Goal: Navigation & Orientation: Find specific page/section

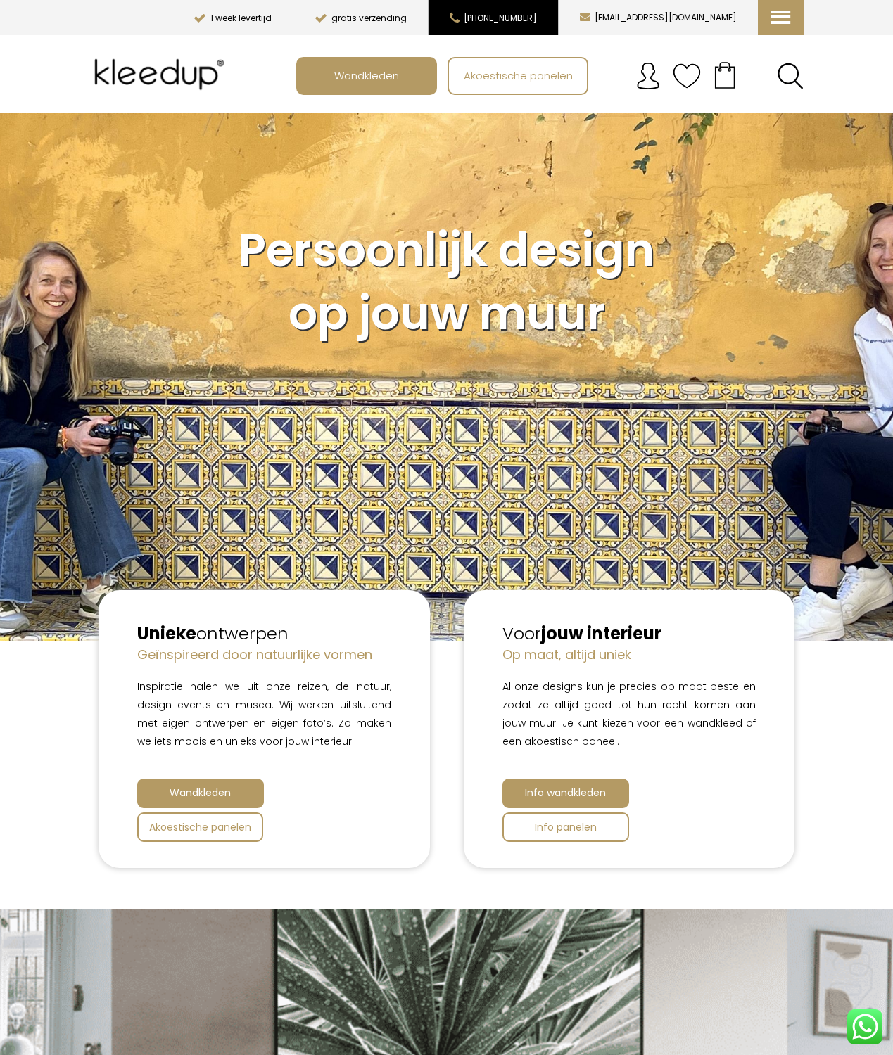
click at [551, 23] on button "[PHONE_NUMBER]" at bounding box center [493, 17] width 130 height 35
click at [153, 72] on img at bounding box center [161, 74] width 145 height 56
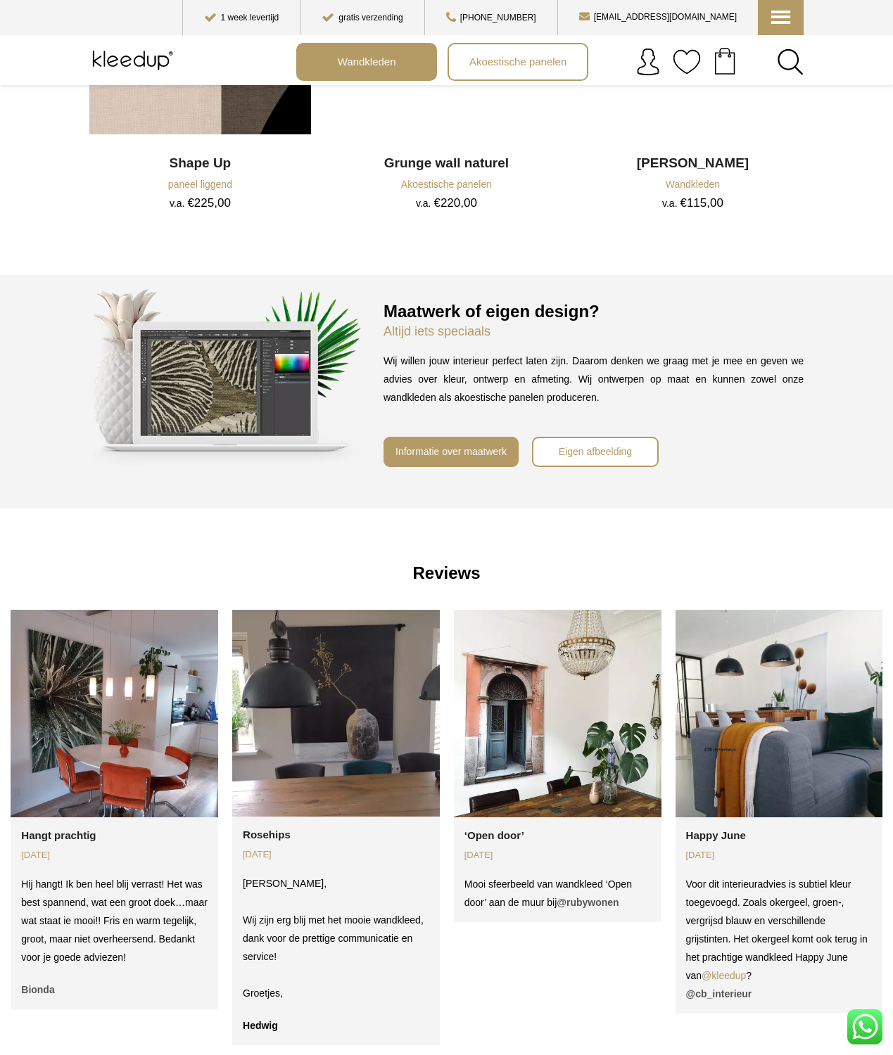
scroll to position [2226, 0]
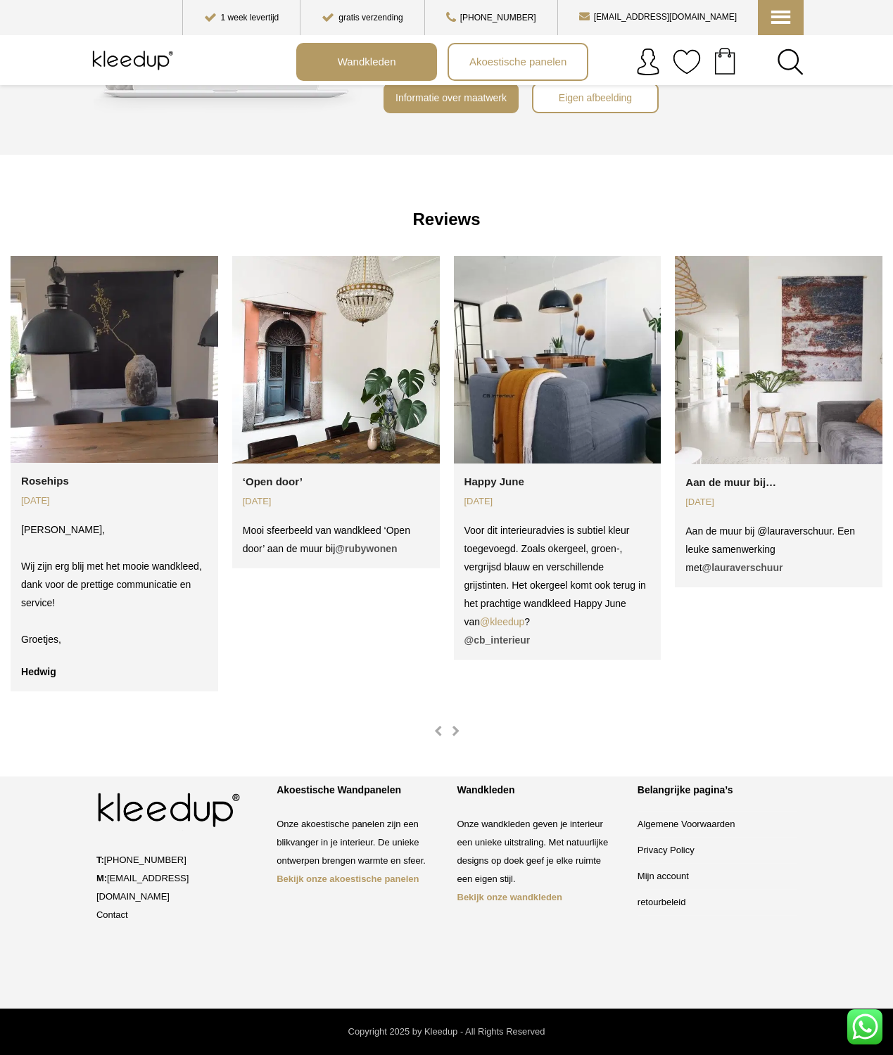
click at [373, 884] on strong "Bekijk onze akoestische panelen" at bounding box center [347, 879] width 142 height 11
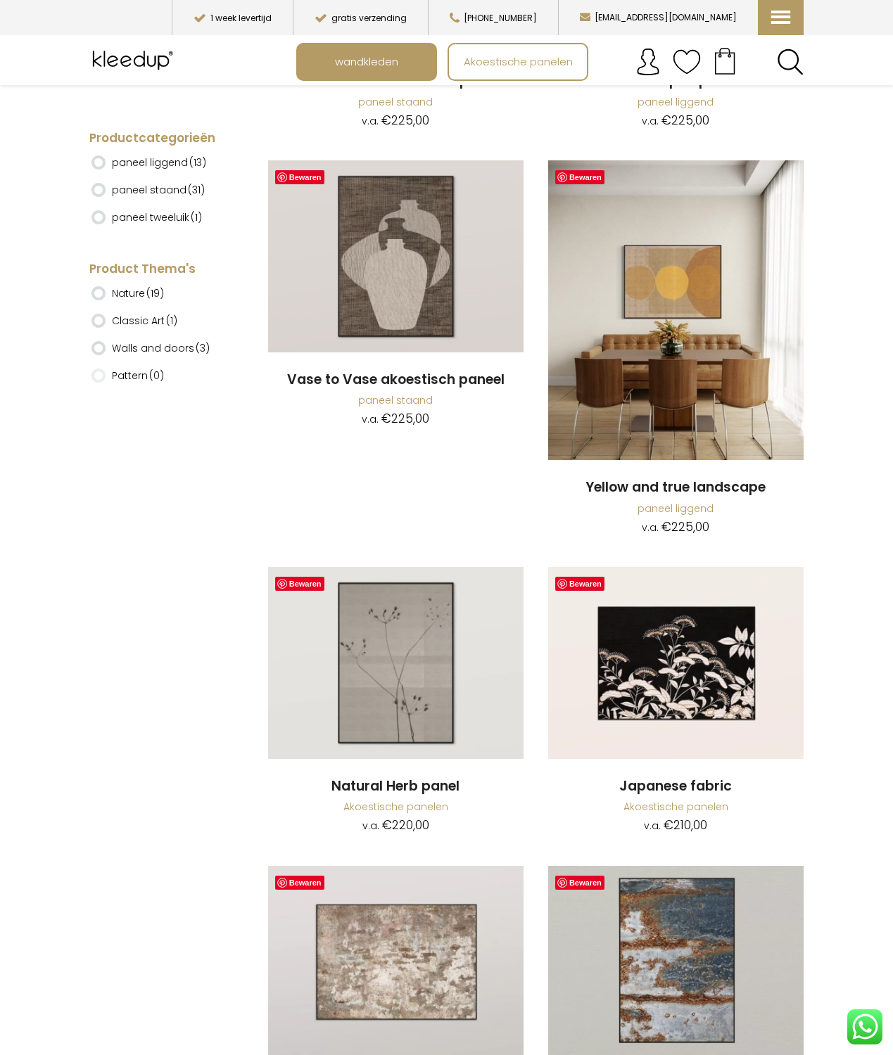
scroll to position [3363, 0]
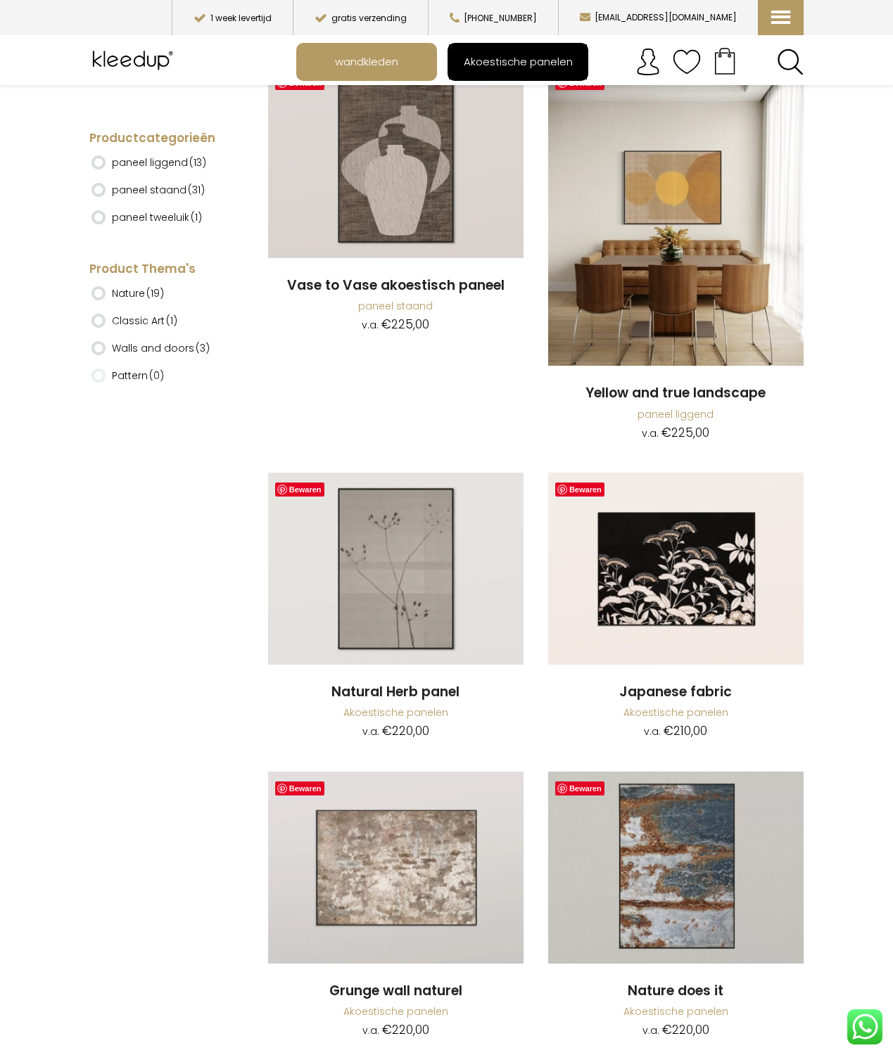
click at [544, 77] on link "Akoestische panelen" at bounding box center [518, 61] width 138 height 35
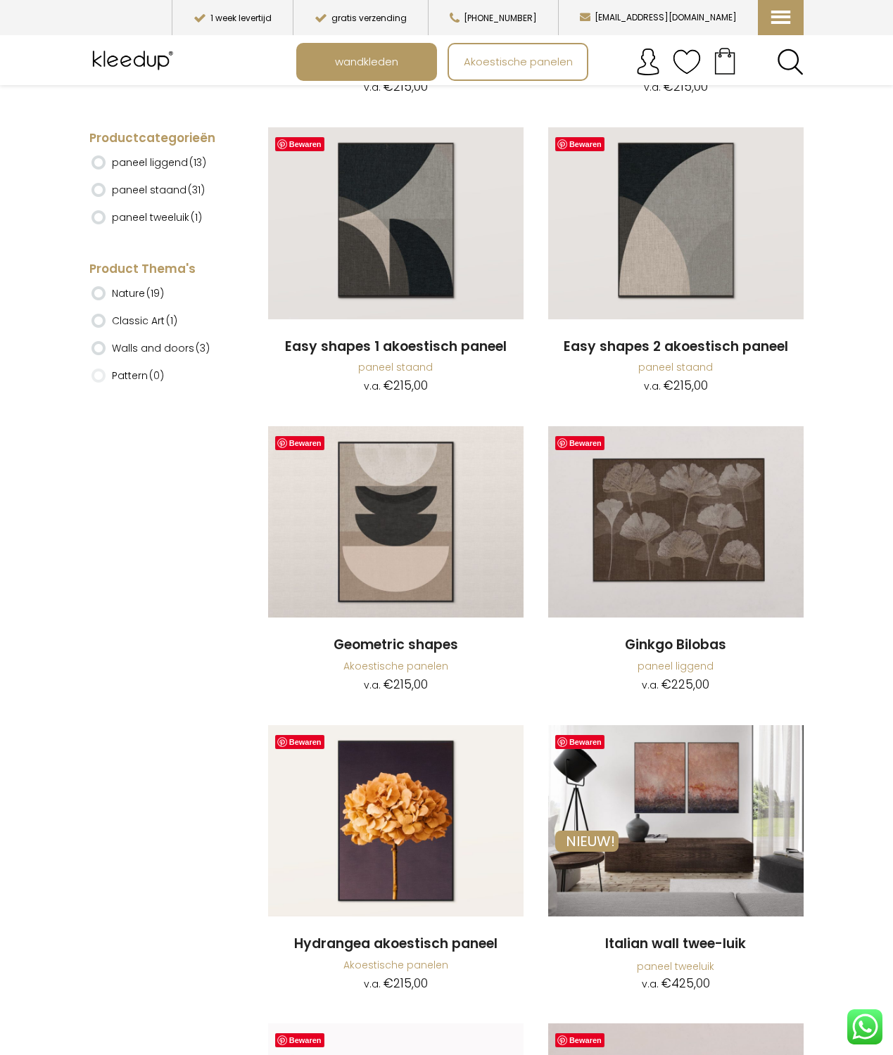
scroll to position [979, 0]
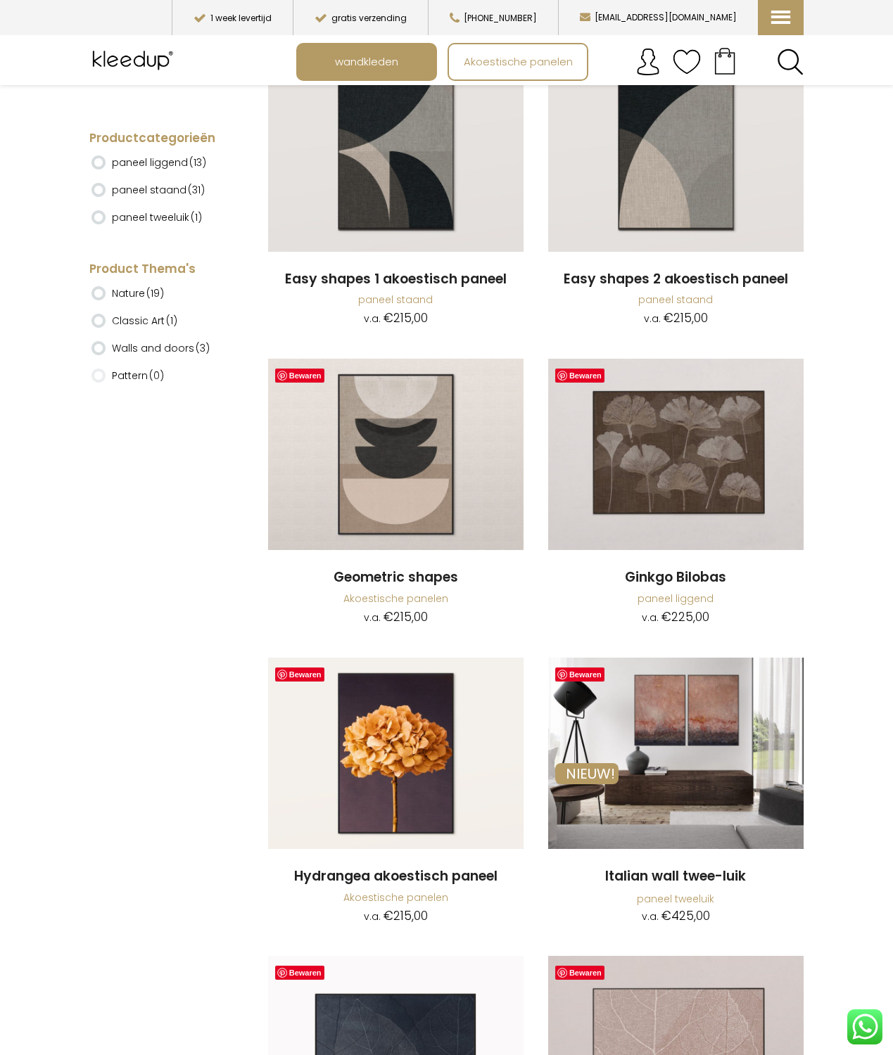
click at [140, 64] on img at bounding box center [134, 60] width 91 height 35
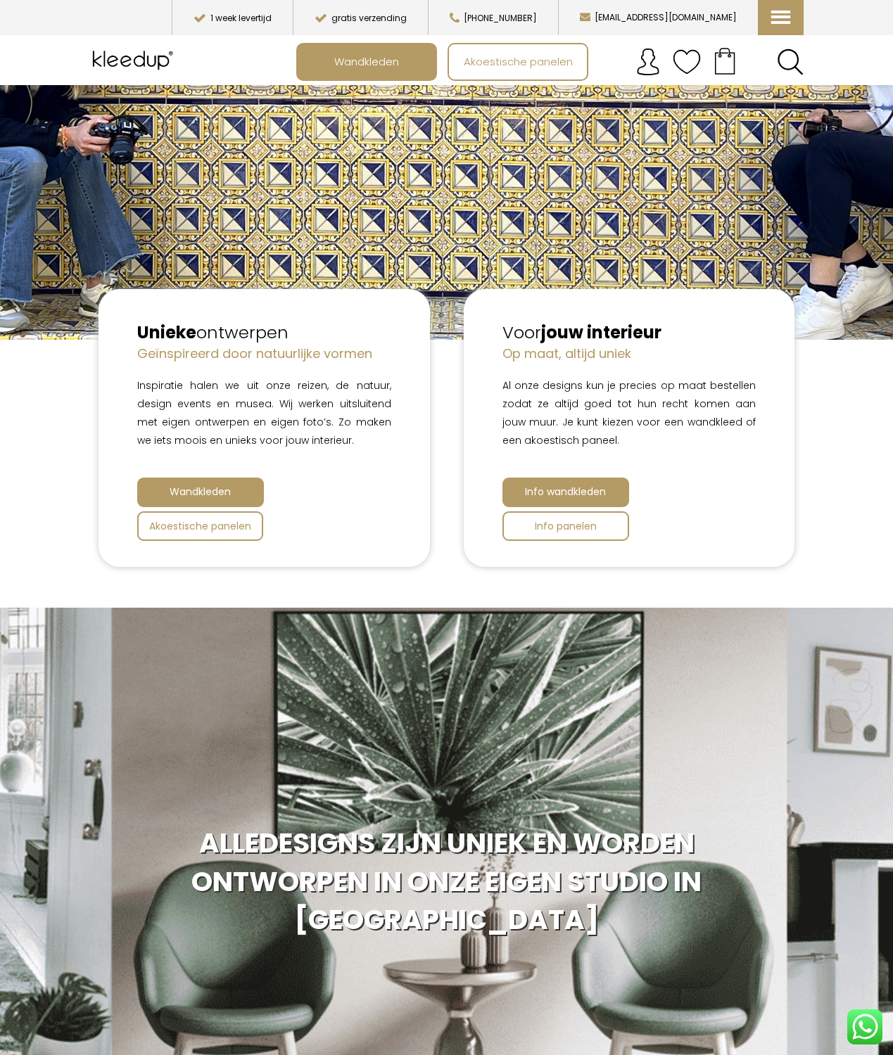
scroll to position [332, 0]
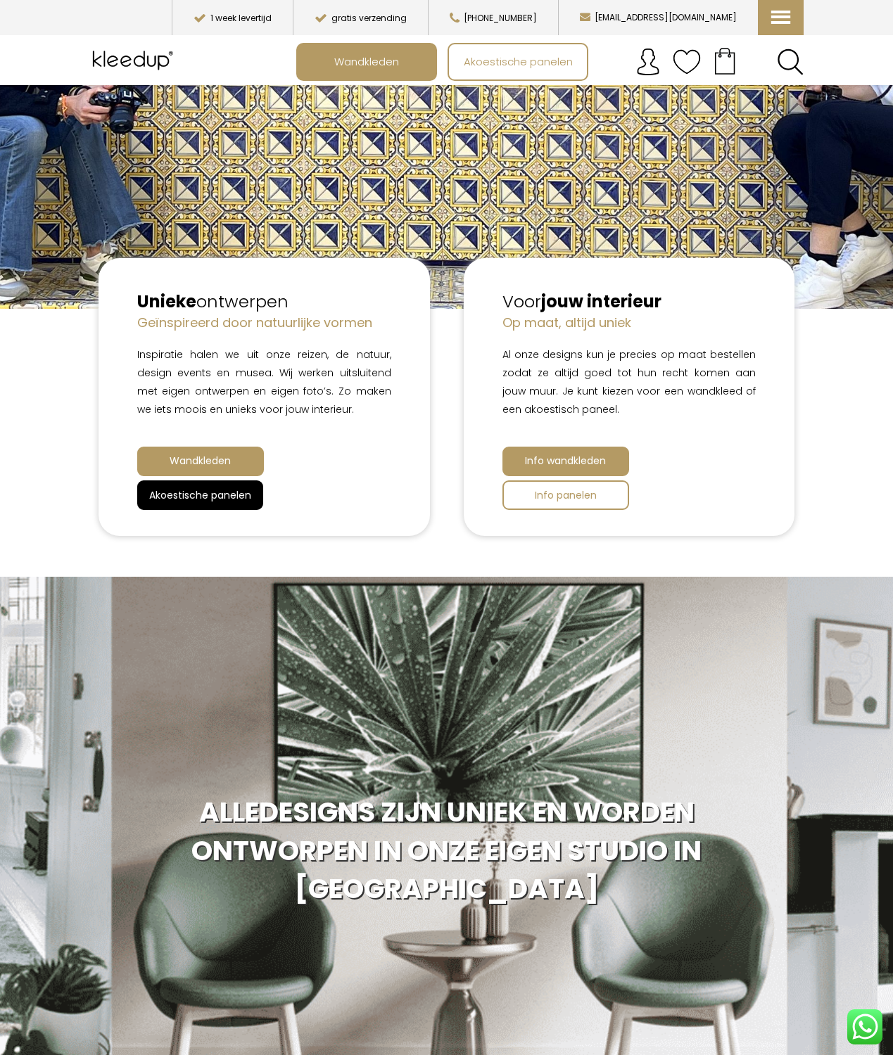
click at [256, 500] on link "Akoestische panelen" at bounding box center [200, 495] width 126 height 30
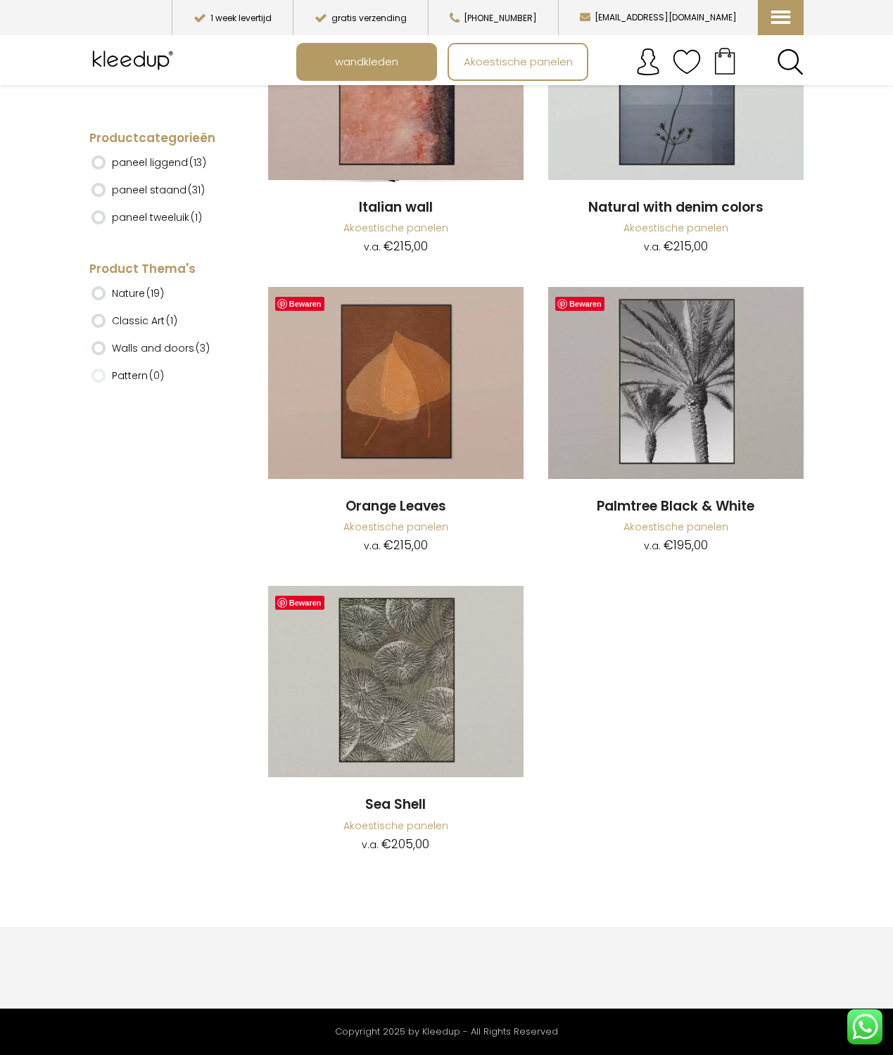
scroll to position [6687, 0]
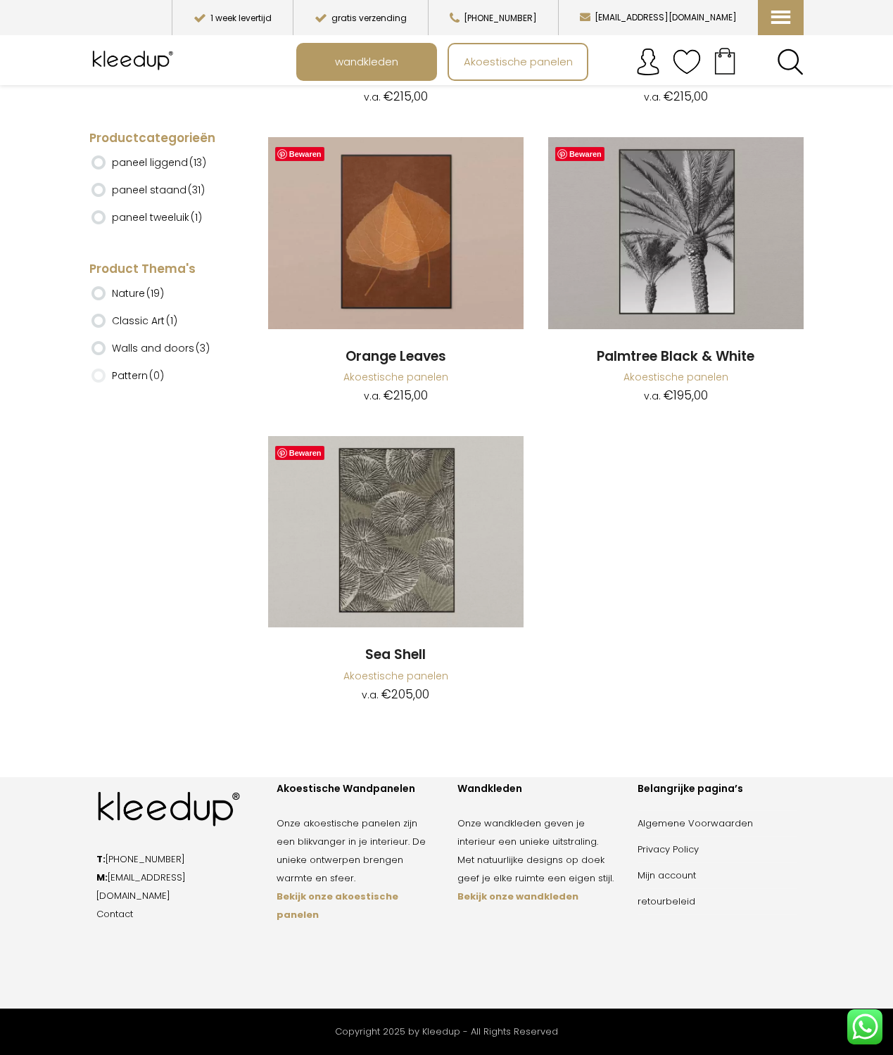
click at [147, 68] on img at bounding box center [134, 60] width 91 height 35
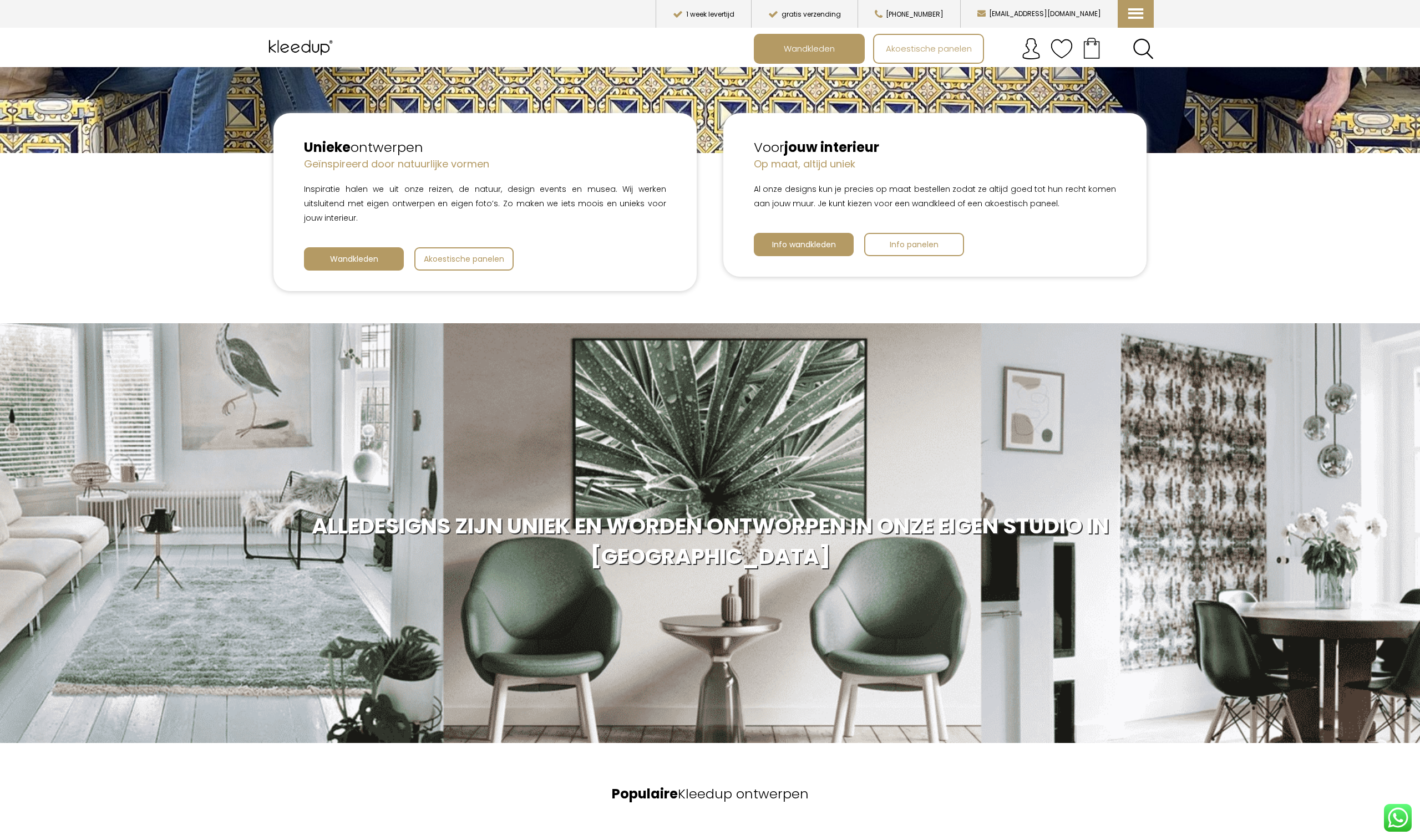
scroll to position [353, 0]
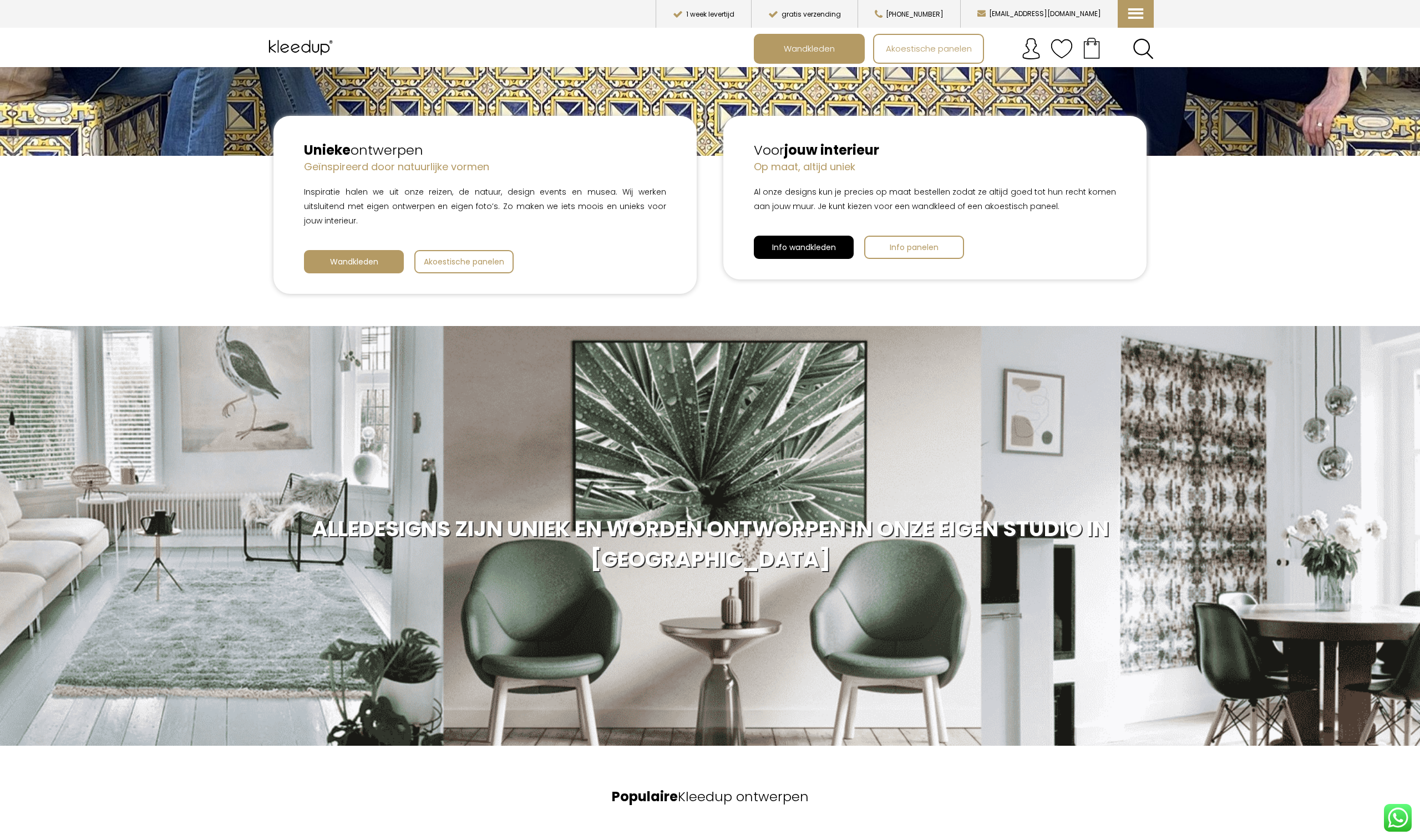
click at [703, 244] on span "Info wandkleden" at bounding box center [803, 247] width 64 height 11
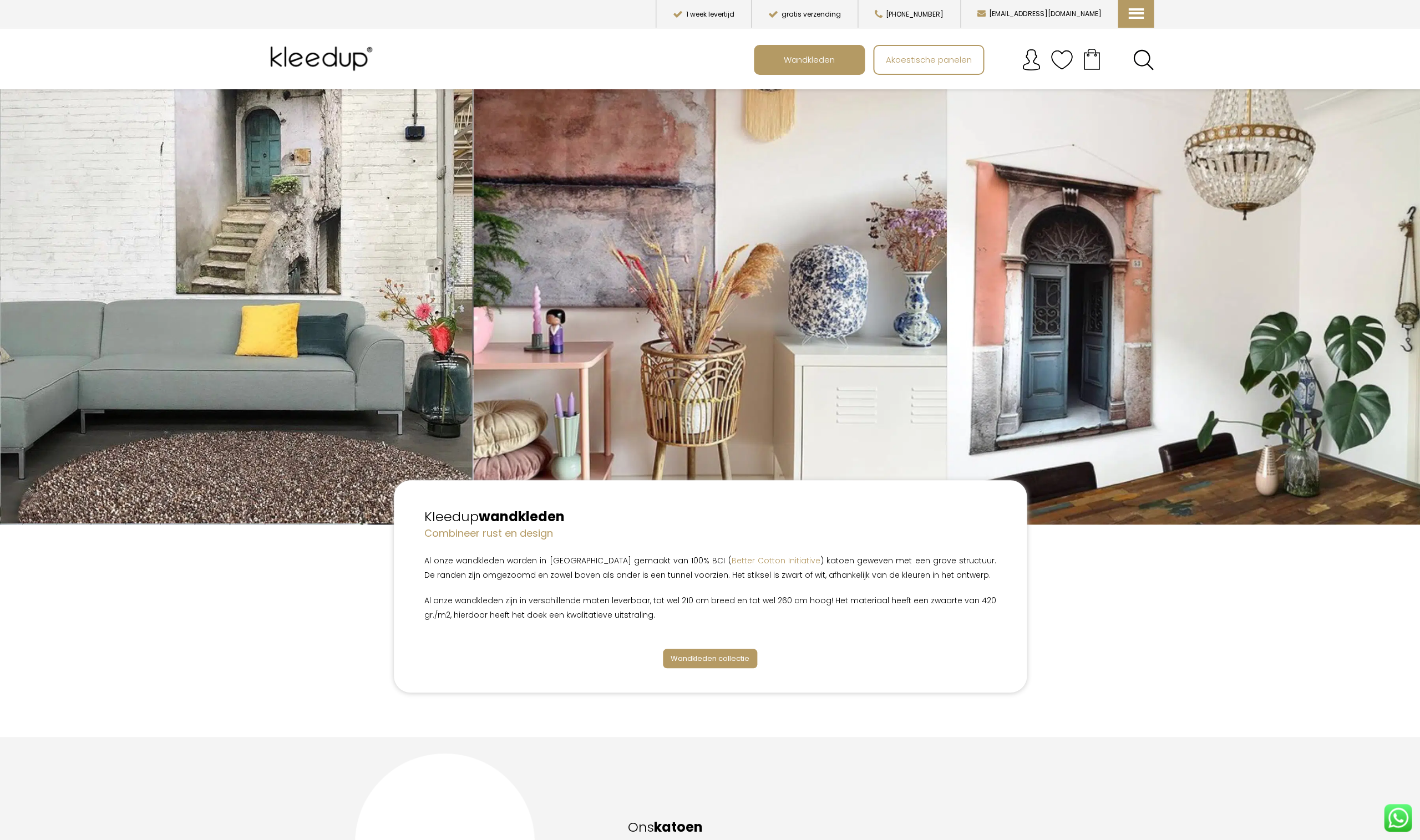
scroll to position [25, 0]
click at [699, 656] on span "Wandkleden collectie" at bounding box center [710, 658] width 79 height 10
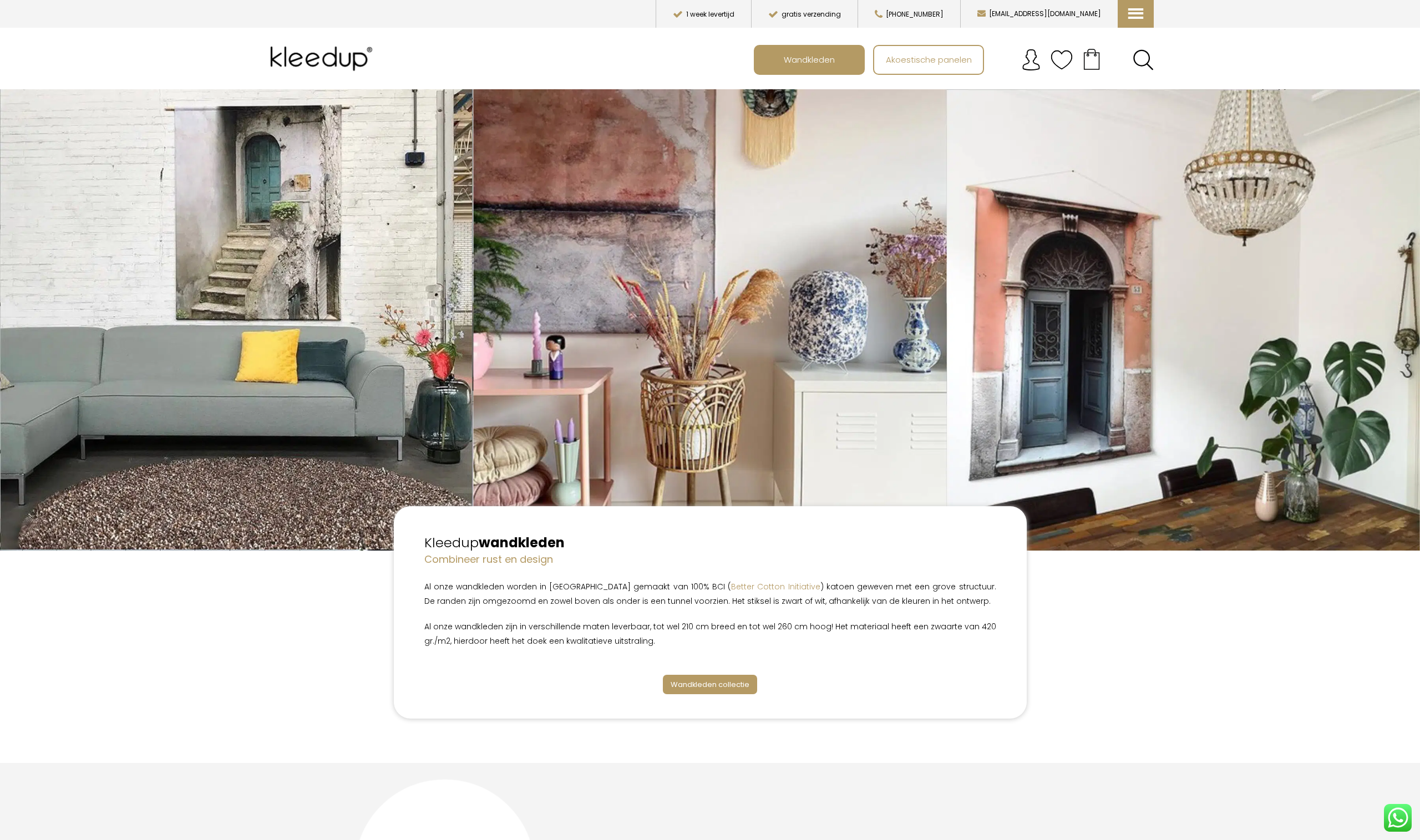
click at [690, 679] on span "Wandkleden collectie" at bounding box center [710, 684] width 79 height 10
click at [702, 683] on span "Wandkleden collectie" at bounding box center [710, 684] width 79 height 10
click at [297, 65] on img at bounding box center [323, 58] width 114 height 44
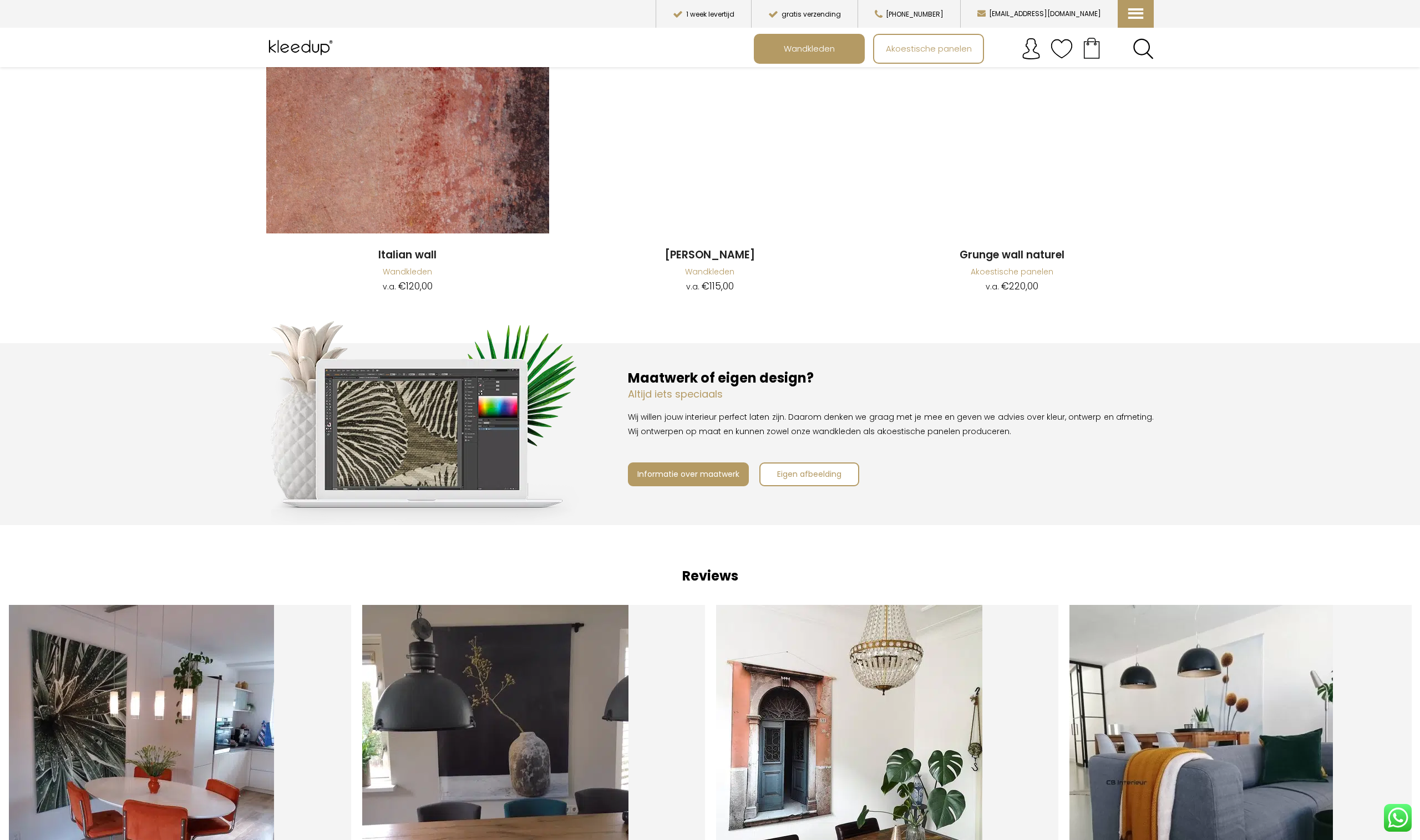
scroll to position [1572, 0]
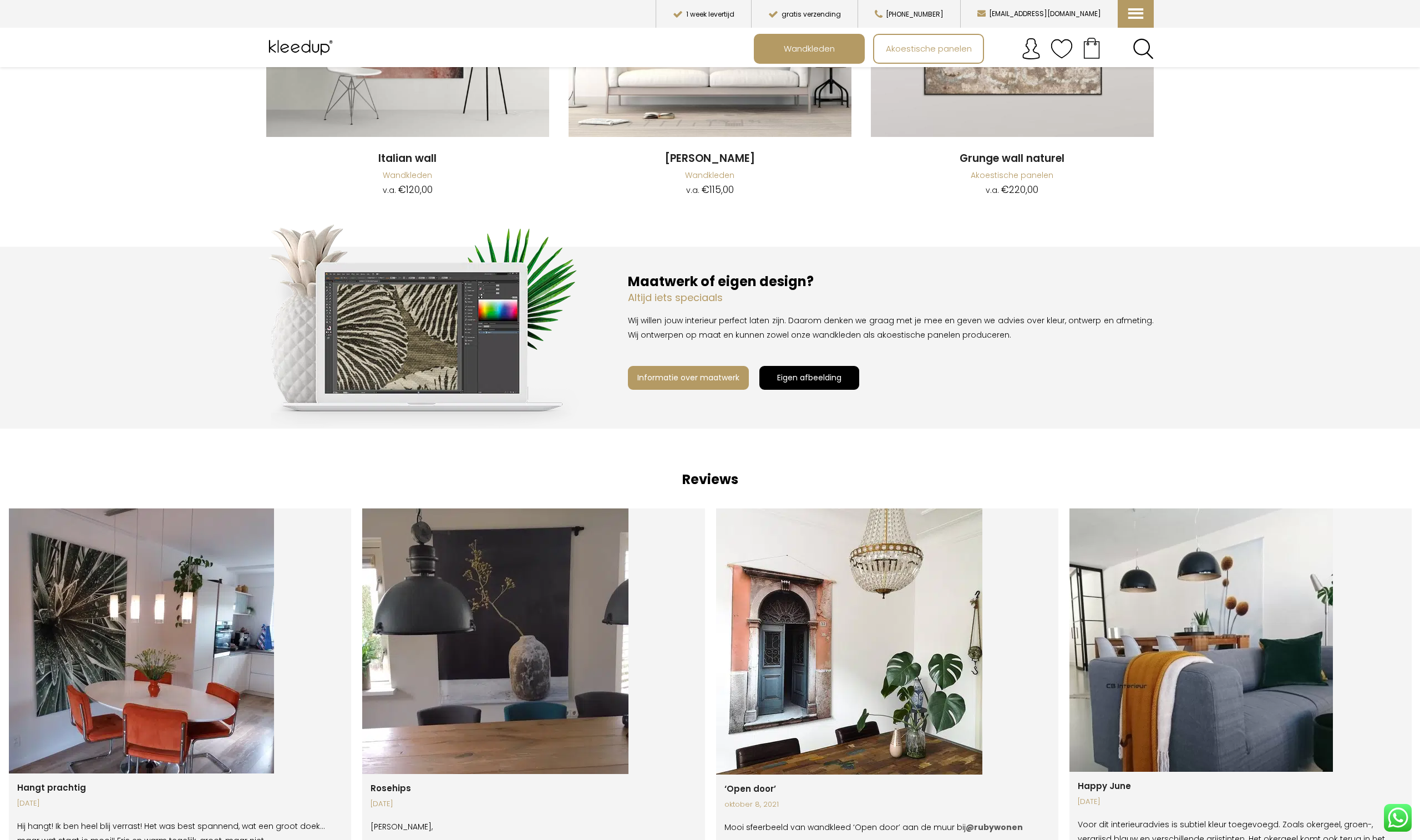
click at [781, 372] on span "Eigen afbeelding" at bounding box center [809, 377] width 65 height 11
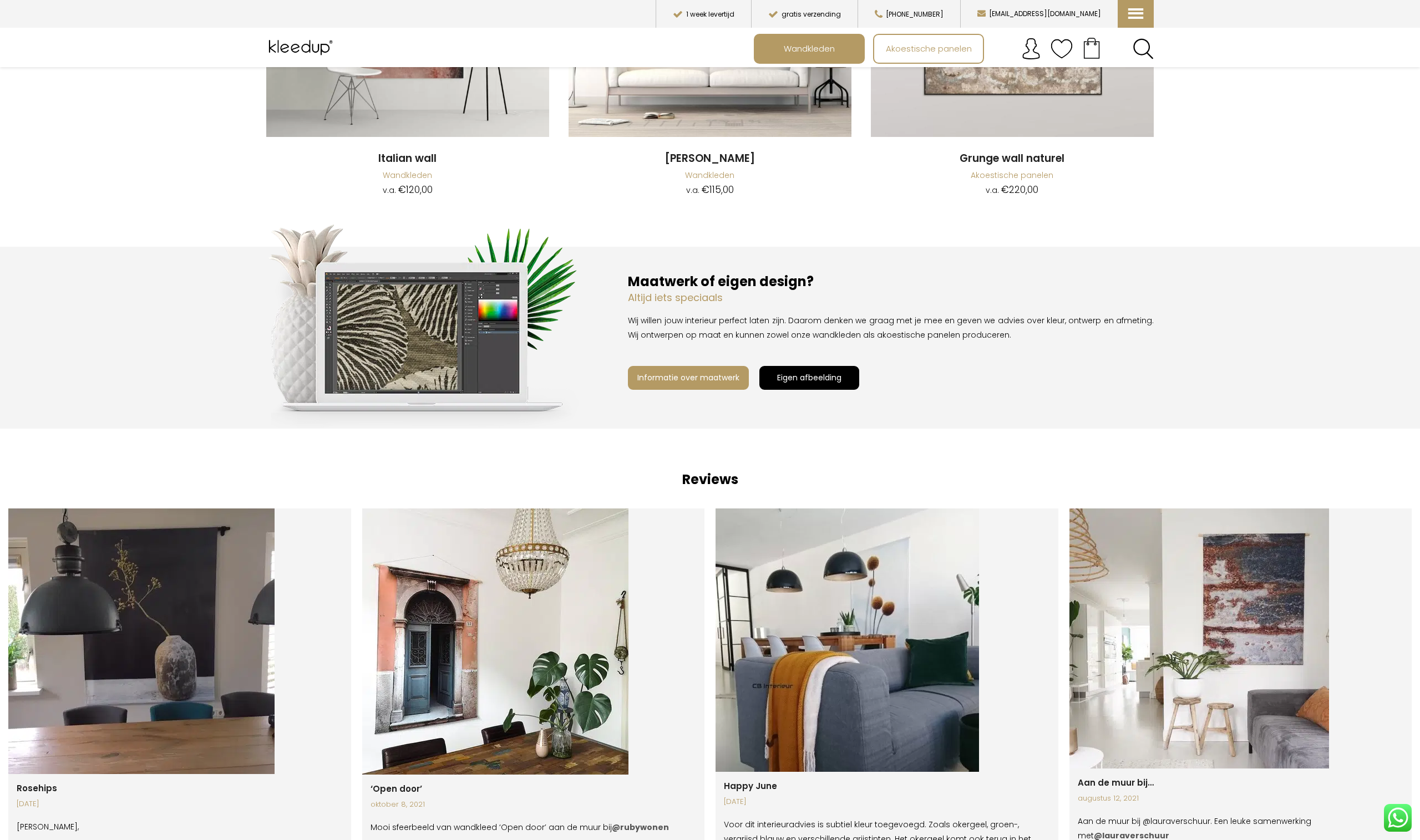
click at [779, 372] on span "Eigen afbeelding" at bounding box center [809, 377] width 65 height 11
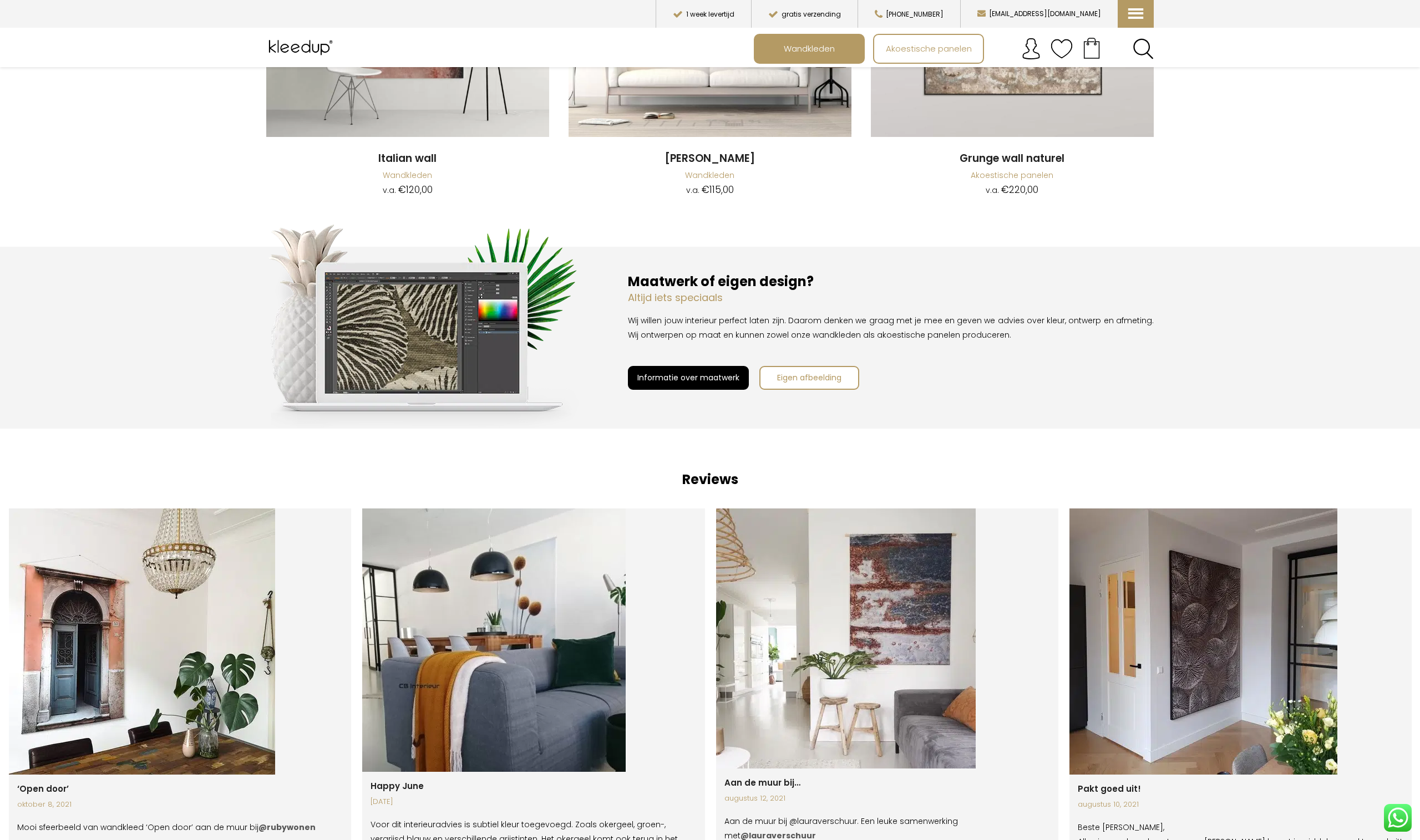
click at [714, 370] on link "Informatie over maatwerk" at bounding box center [688, 377] width 121 height 24
